Goal: Navigation & Orientation: Find specific page/section

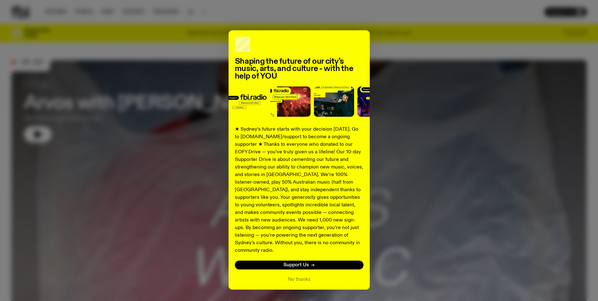
click at [203, 57] on div "Shaping the future of our city’s music, arts, and culture - with the help of YO…" at bounding box center [298, 159] width 575 height 259
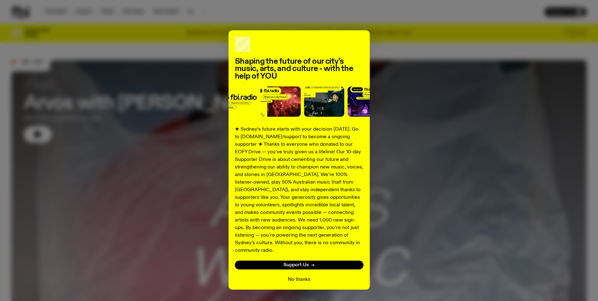
click at [297, 275] on button "No thanks" at bounding box center [299, 279] width 23 height 8
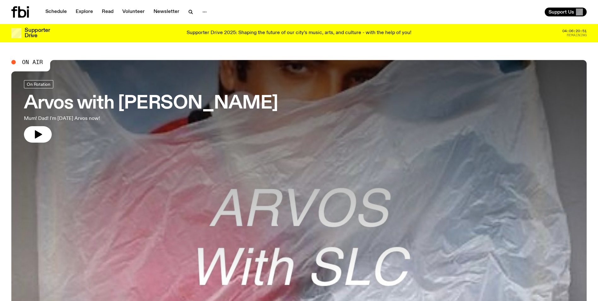
click at [31, 61] on span "On Air" at bounding box center [32, 62] width 21 height 6
click at [35, 64] on span "On Air" at bounding box center [32, 62] width 21 height 6
click at [40, 136] on icon "button" at bounding box center [38, 134] width 10 height 10
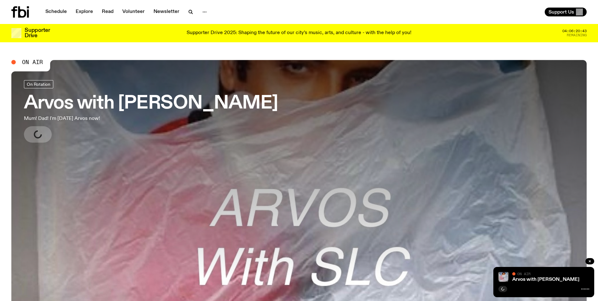
click at [580, 289] on div at bounding box center [543, 288] width 91 height 8
click at [583, 289] on icon at bounding box center [585, 288] width 8 height 5
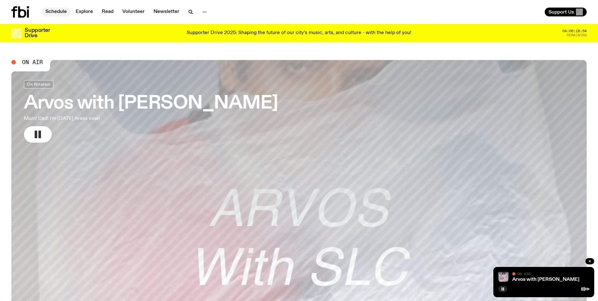
click at [49, 9] on link "Schedule" at bounding box center [56, 12] width 29 height 9
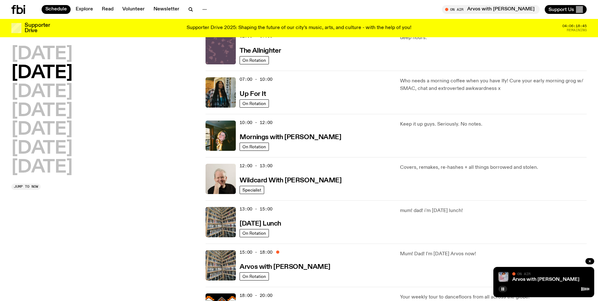
scroll to position [4, 0]
